Goal: Transaction & Acquisition: Subscribe to service/newsletter

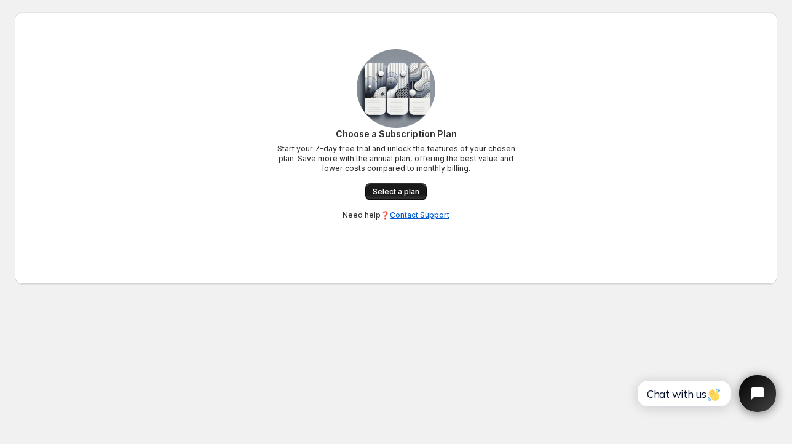
click at [405, 188] on span "Select a plan" at bounding box center [396, 192] width 47 height 10
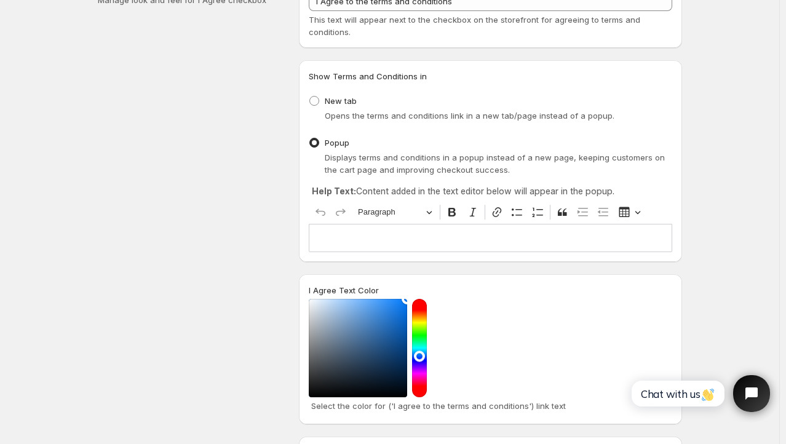
scroll to position [123, 0]
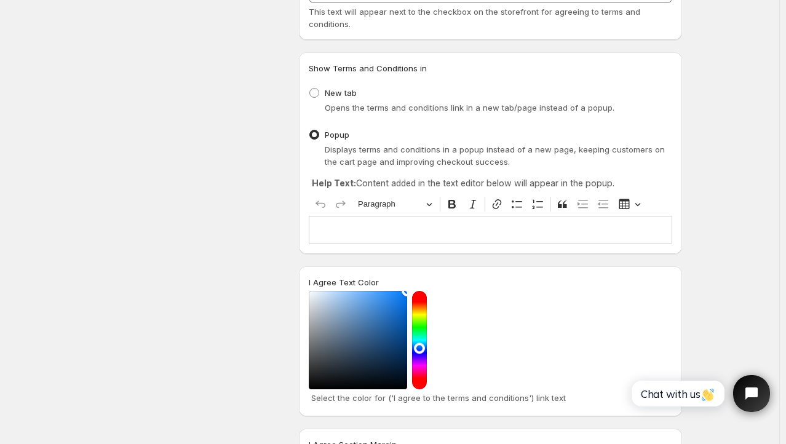
click at [379, 229] on p "Editor editing area: main. Press Alt+0 for help." at bounding box center [490, 230] width 352 height 12
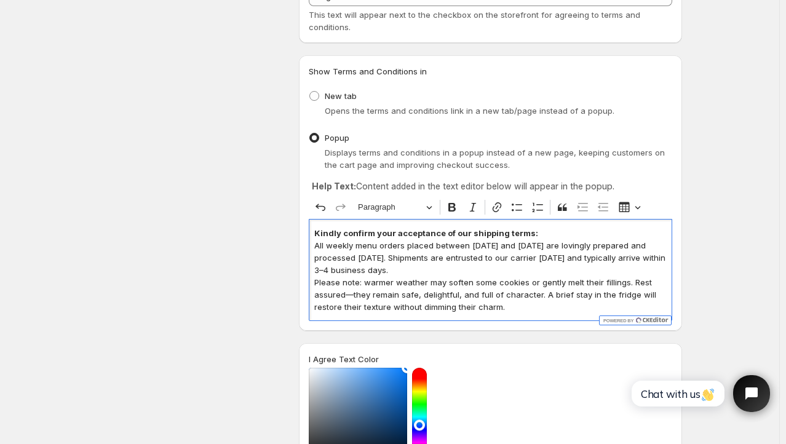
scroll to position [0, 0]
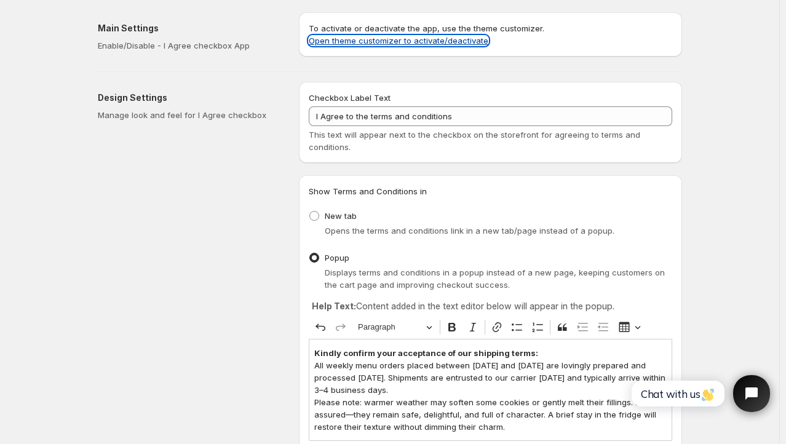
click at [429, 39] on link "Open theme customizer to activate/deactivate" at bounding box center [399, 41] width 180 height 10
